Goal: Information Seeking & Learning: Learn about a topic

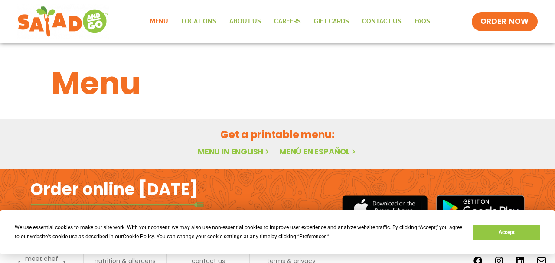
scroll to position [38, 0]
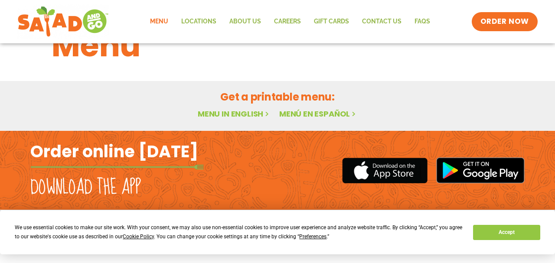
click at [226, 110] on link "Menu in English" at bounding box center [234, 113] width 73 height 11
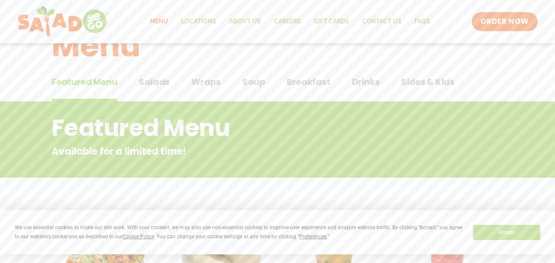
scroll to position [38, 0]
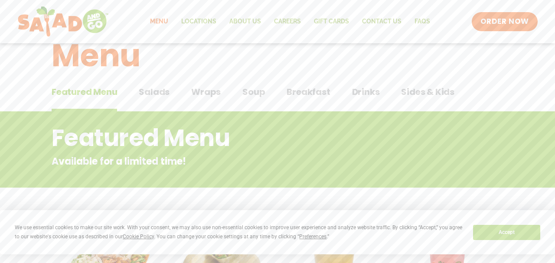
scroll to position [23, 0]
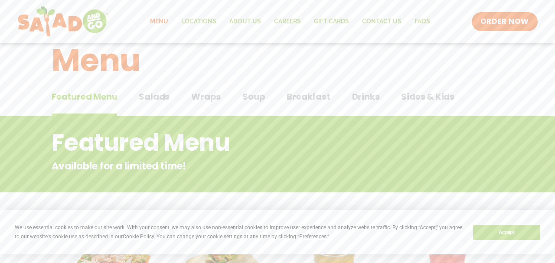
click at [253, 96] on span "Soup" at bounding box center [253, 96] width 23 height 13
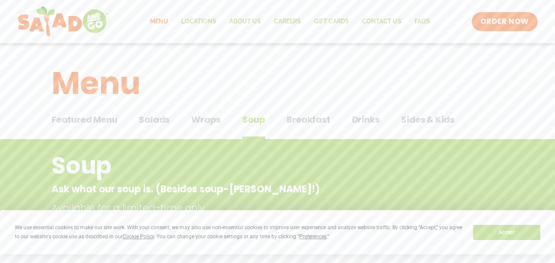
click at [207, 118] on span "Wraps" at bounding box center [205, 119] width 29 height 13
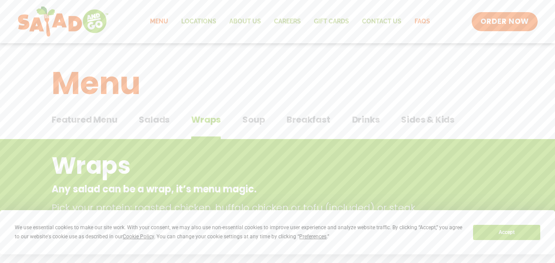
click at [422, 21] on link "FAQs" at bounding box center [422, 22] width 29 height 20
